Goal: Find specific page/section: Find specific page/section

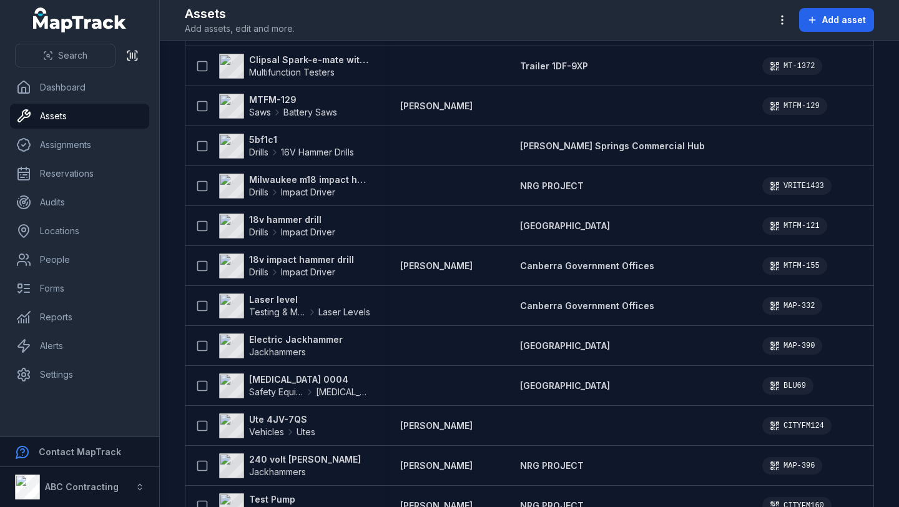
scroll to position [708, 0]
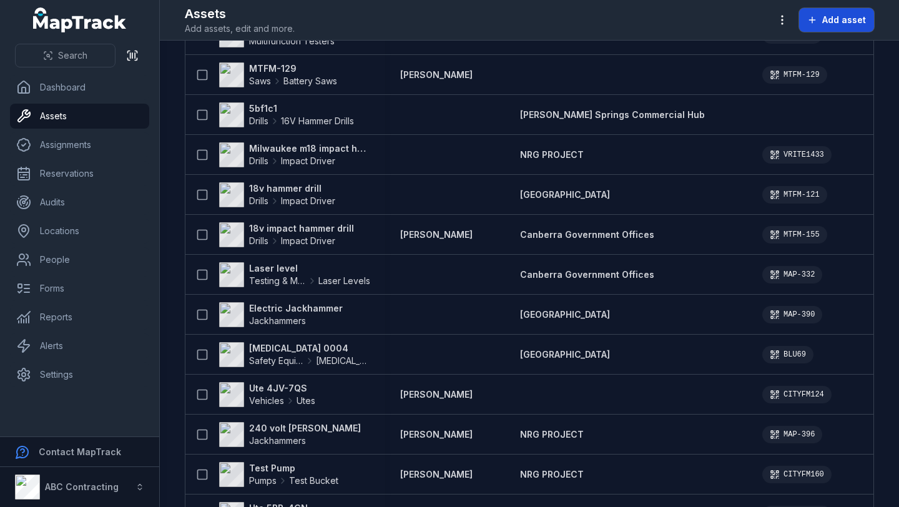
click at [853, 19] on span "Add asset" at bounding box center [844, 20] width 44 height 12
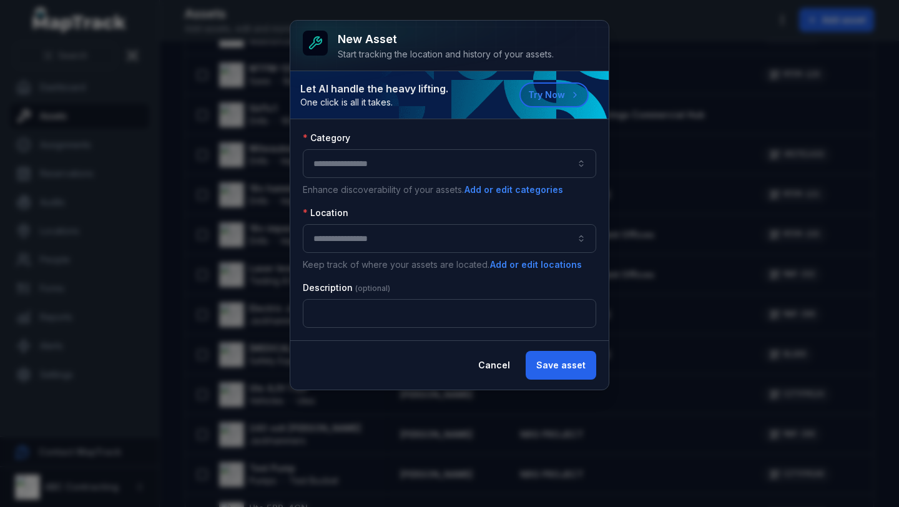
click at [448, 159] on button "button" at bounding box center [449, 163] width 293 height 29
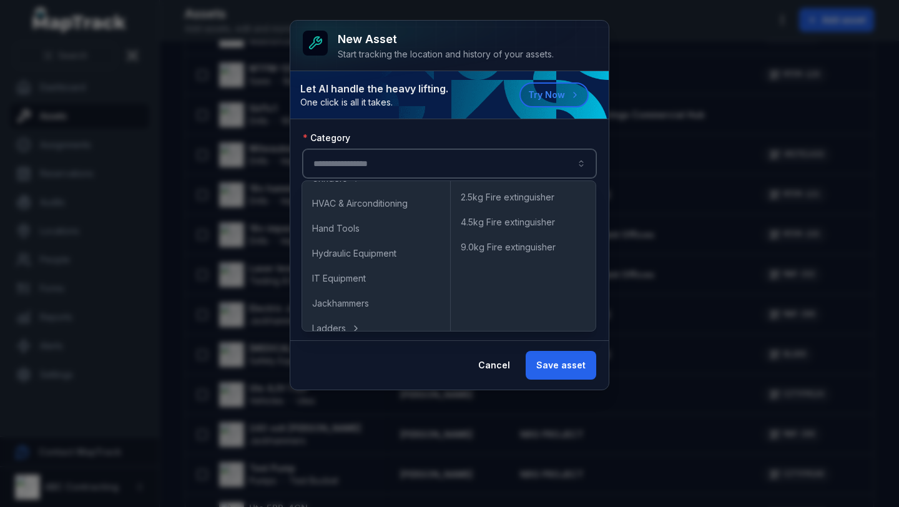
scroll to position [589, 0]
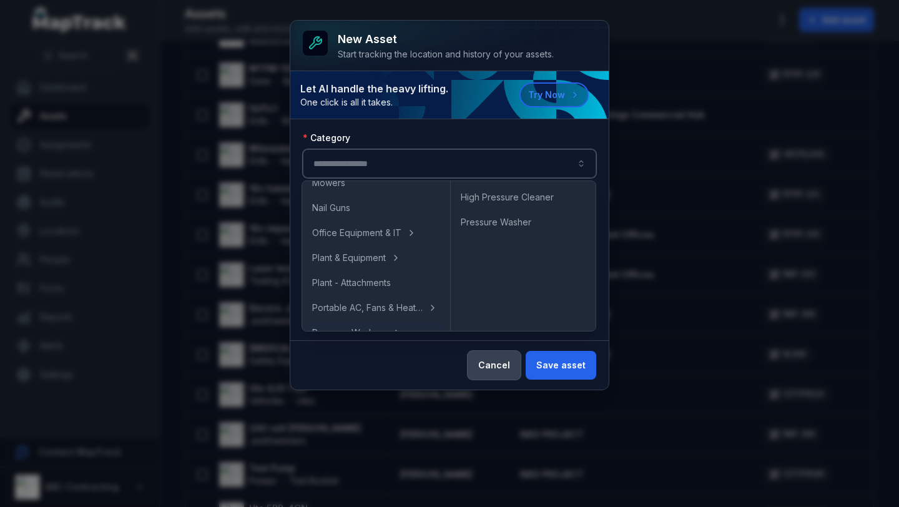
click at [491, 374] on button "Cancel" at bounding box center [493, 365] width 53 height 29
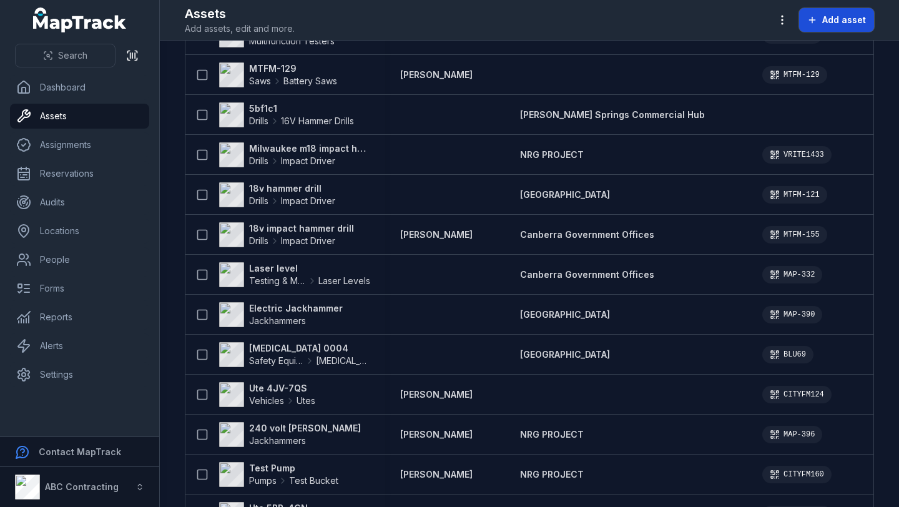
click at [825, 22] on span "Add asset" at bounding box center [844, 20] width 44 height 12
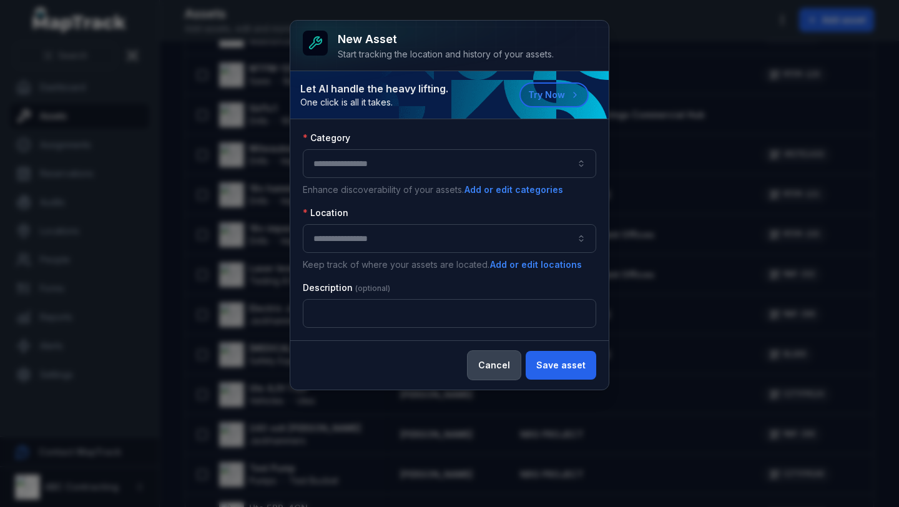
click at [485, 358] on button "Cancel" at bounding box center [493, 365] width 53 height 29
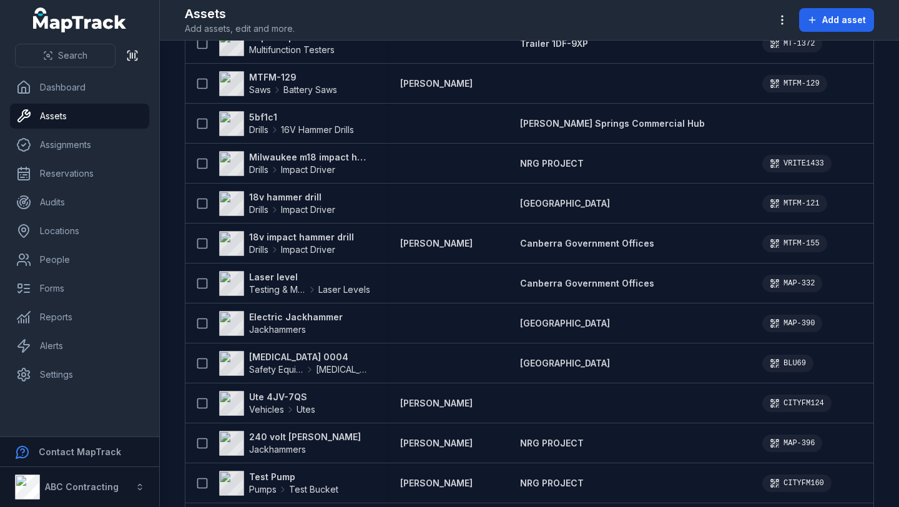
scroll to position [0, 0]
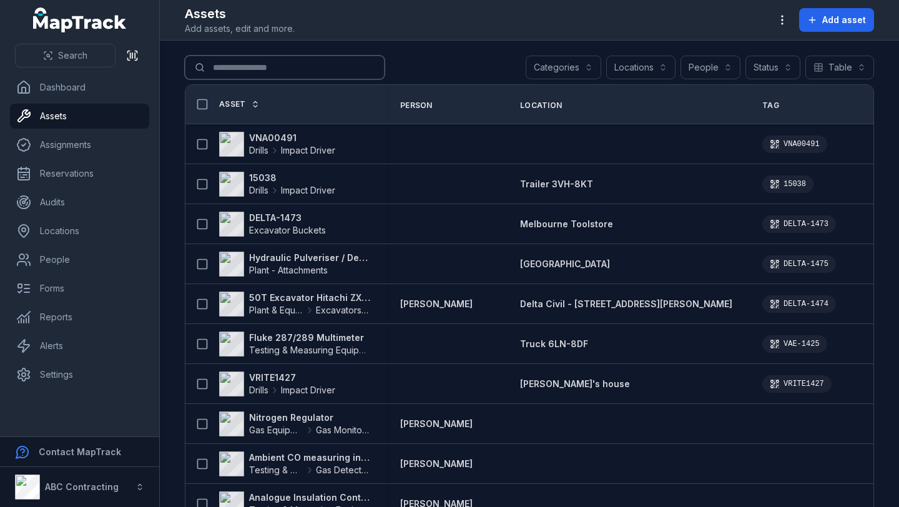
click at [257, 72] on input "Search for assets" at bounding box center [285, 68] width 200 height 24
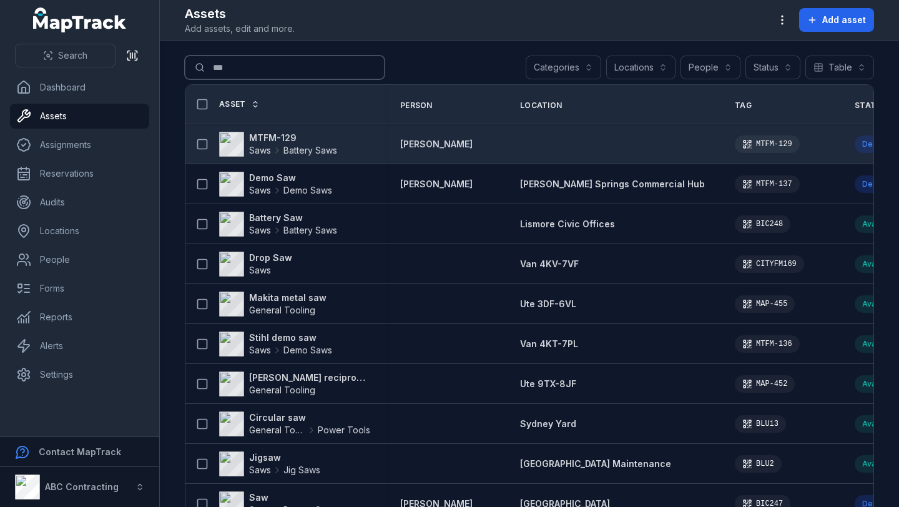
type input "***"
click at [279, 137] on strong "MTFM-129" at bounding box center [293, 138] width 88 height 12
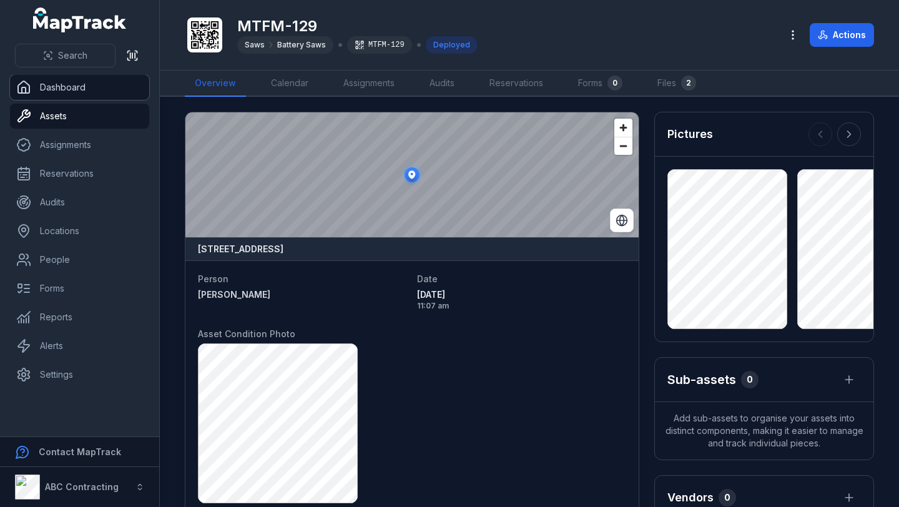
click at [57, 92] on link "Dashboard" at bounding box center [79, 87] width 139 height 25
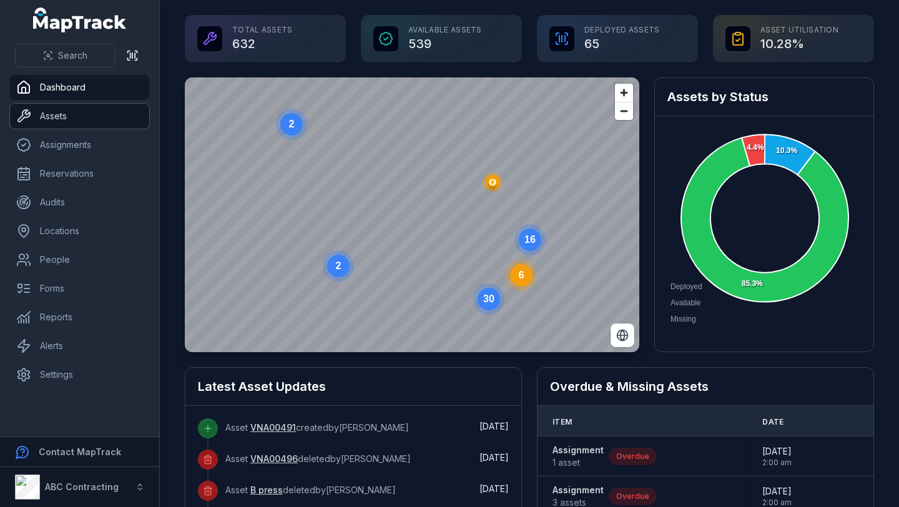
click at [56, 122] on link "Assets" at bounding box center [79, 116] width 139 height 25
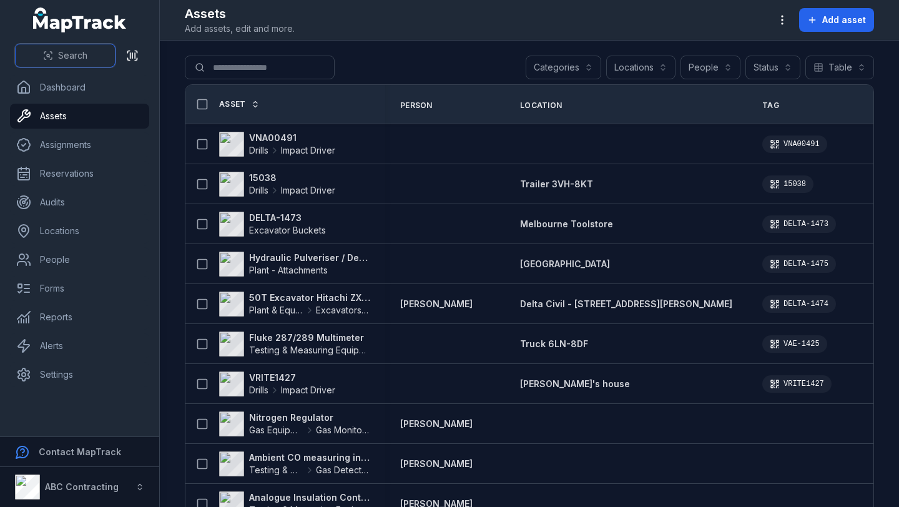
click at [49, 52] on icon at bounding box center [48, 56] width 10 height 10
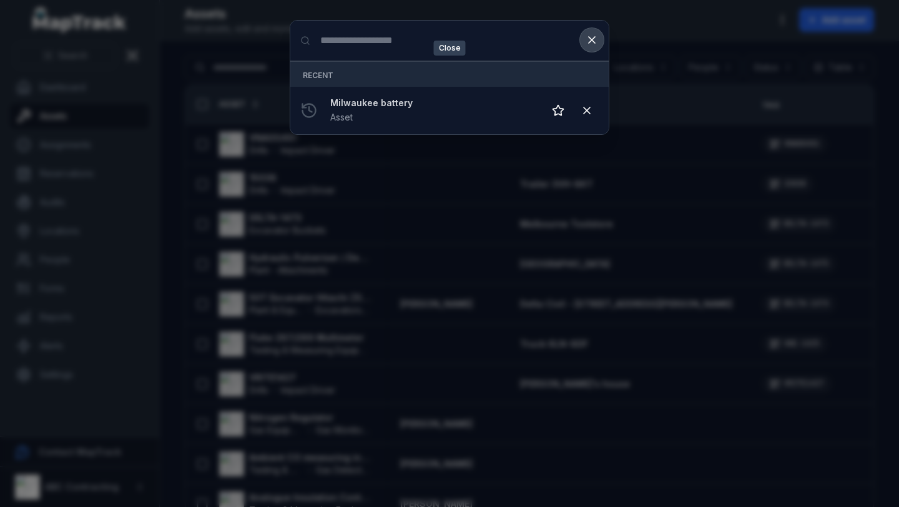
click at [595, 34] on icon at bounding box center [591, 40] width 12 height 12
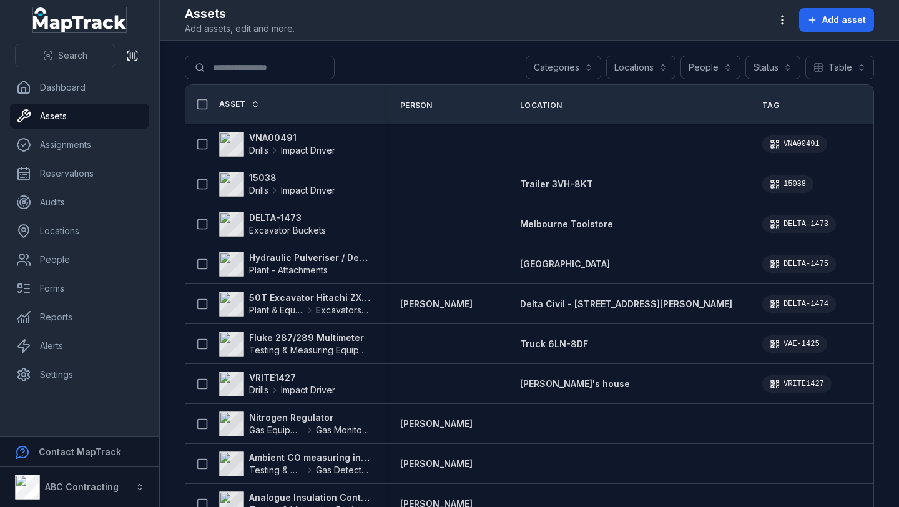
click at [66, 19] on icon "MapTrack" at bounding box center [87, 24] width 77 height 17
